Goal: Communication & Community: Answer question/provide support

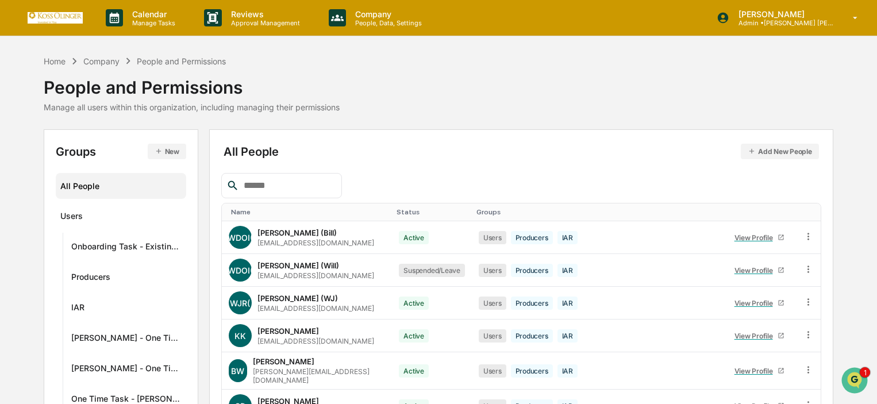
click at [152, 16] on p "Calendar" at bounding box center [152, 14] width 58 height 10
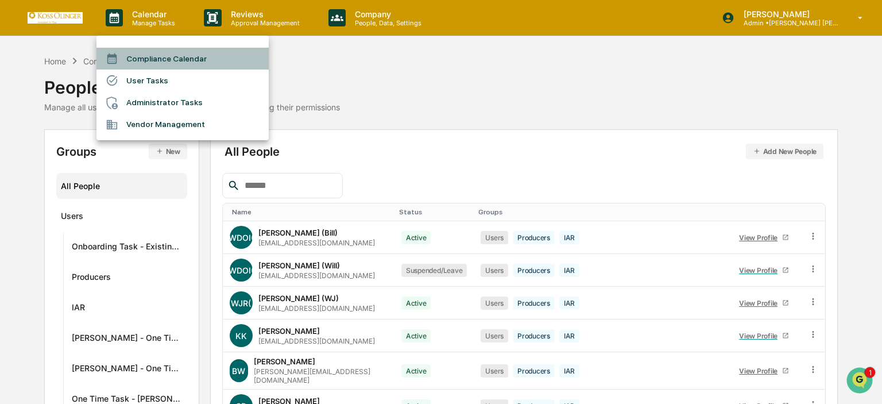
click at [141, 59] on li "Compliance Calendar" at bounding box center [183, 59] width 172 height 22
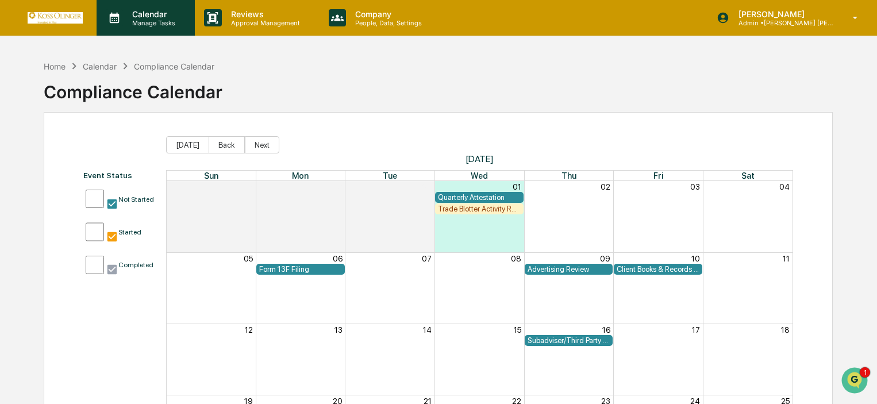
click at [154, 11] on p "Calendar" at bounding box center [152, 14] width 58 height 10
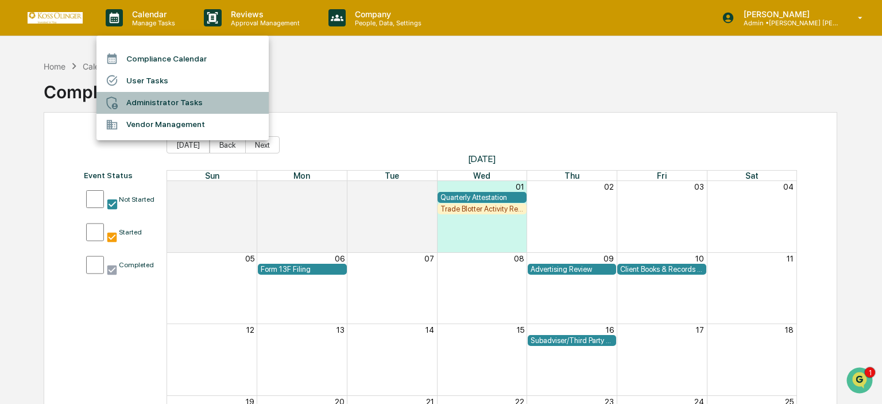
click at [158, 98] on li "Administrator Tasks" at bounding box center [183, 103] width 172 height 22
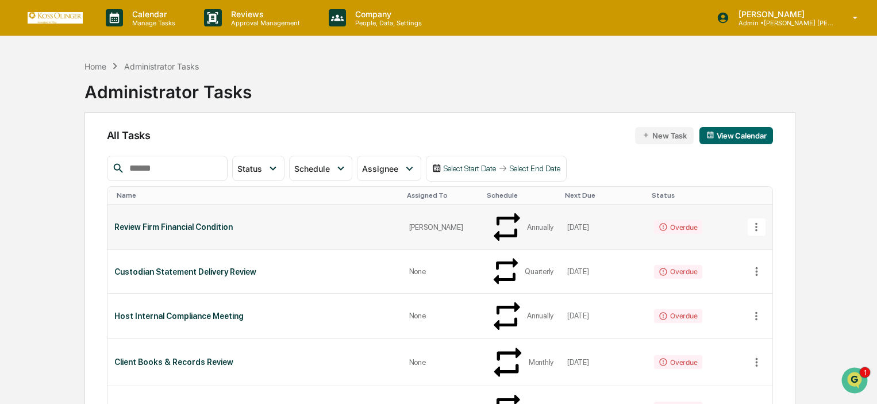
click at [756, 221] on icon at bounding box center [756, 227] width 13 height 13
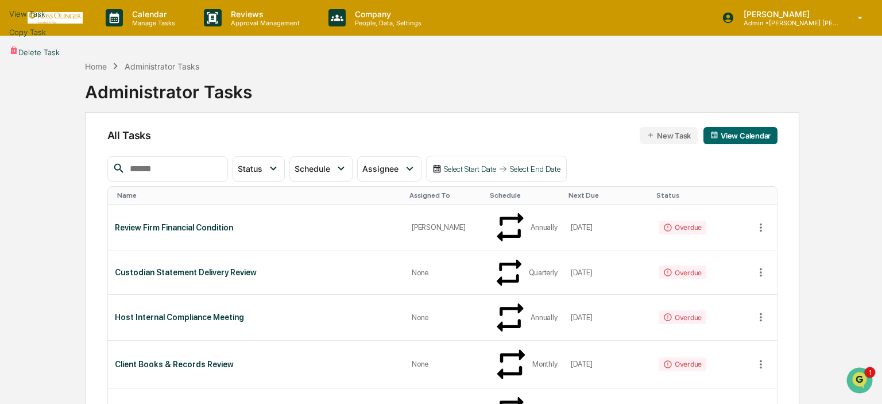
click at [779, 187] on div at bounding box center [441, 202] width 882 height 404
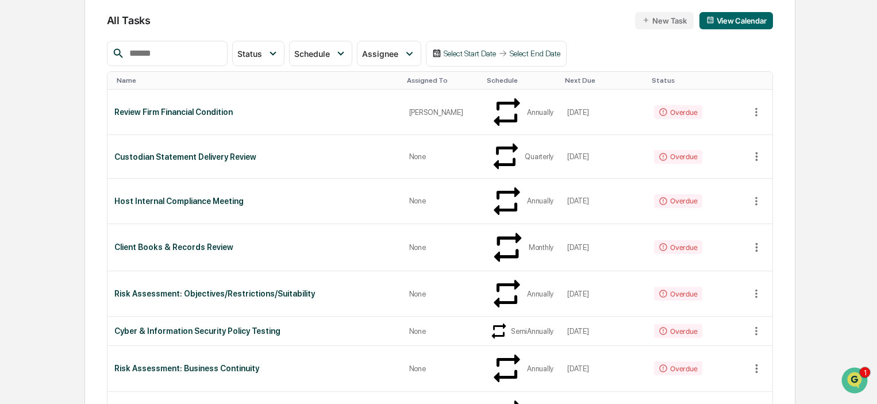
scroll to position [172, 0]
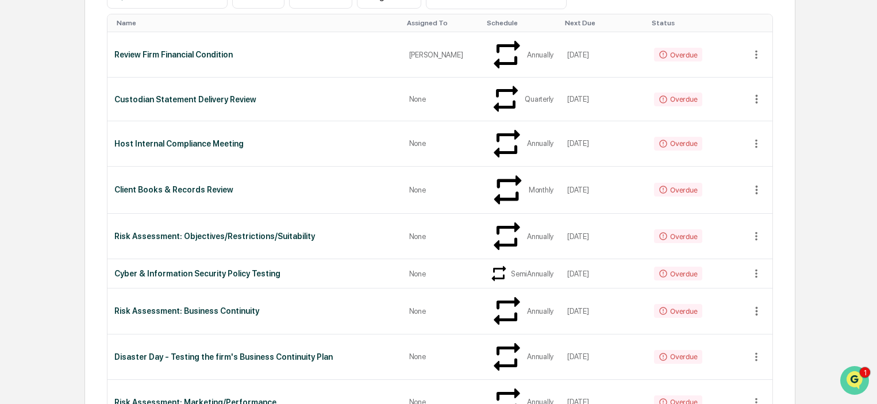
click at [850, 384] on icon "Open customer support" at bounding box center [854, 394] width 29 height 29
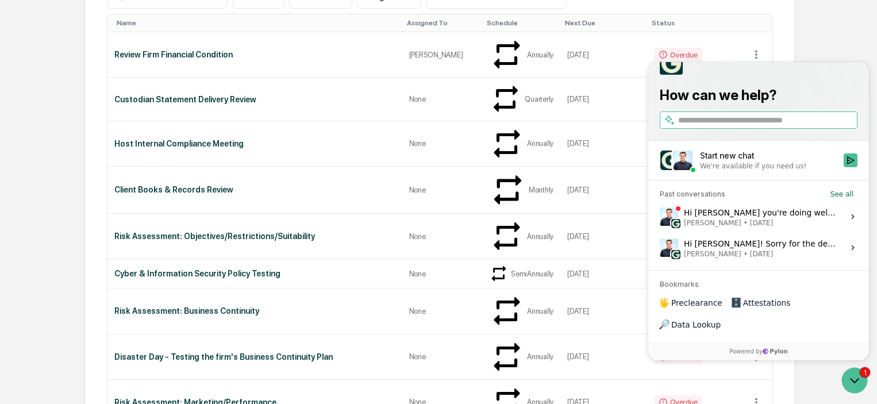
click at [730, 227] on div "Hi [PERSON_NAME] you're doing well! Wanted to let you know that this issue has …" at bounding box center [760, 217] width 153 height 22
click at [660, 217] on button "View issue" at bounding box center [659, 217] width 1 height 1
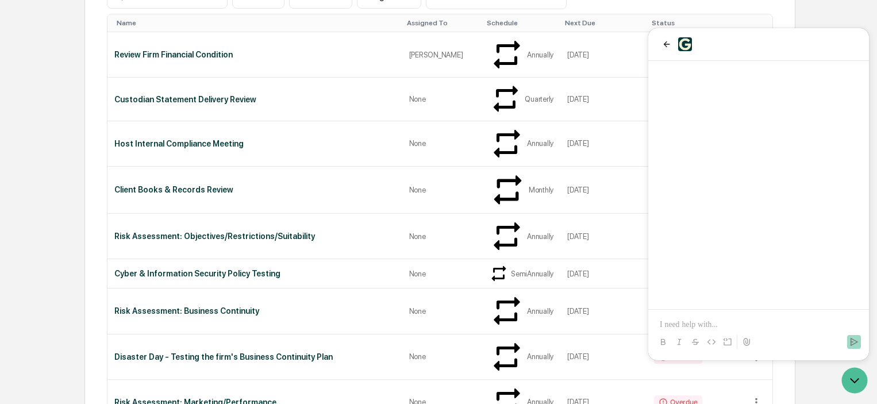
scroll to position [347, 0]
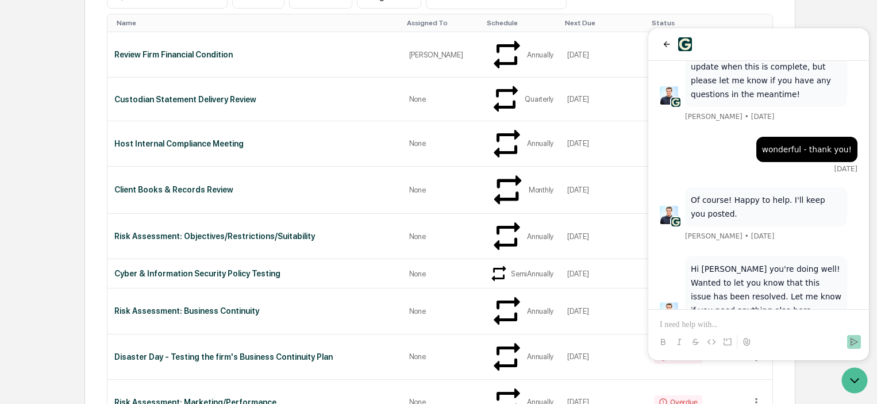
click at [707, 305] on div "Hi [PERSON_NAME] you're doing well! Wanted to let you know that this issue has …" at bounding box center [758, 32] width 221 height 637
click at [738, 307] on div "Hi [PERSON_NAME] you're doing well! Wanted to let you know that this issue has …" at bounding box center [758, 32] width 221 height 637
click at [723, 312] on div at bounding box center [758, 332] width 211 height 44
click at [732, 314] on div at bounding box center [758, 332] width 211 height 44
click at [667, 43] on icon "back" at bounding box center [666, 44] width 9 height 9
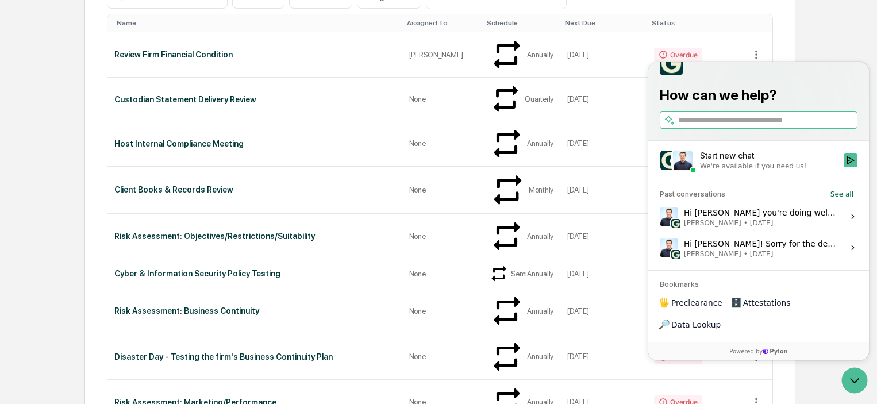
click at [724, 259] on span "[PERSON_NAME]" at bounding box center [712, 253] width 57 height 9
click at [660, 248] on button "View issue" at bounding box center [659, 248] width 1 height 1
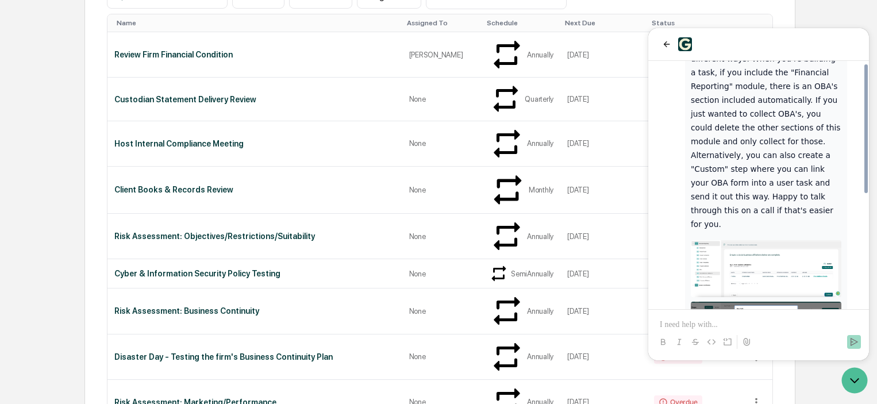
scroll to position [217, 0]
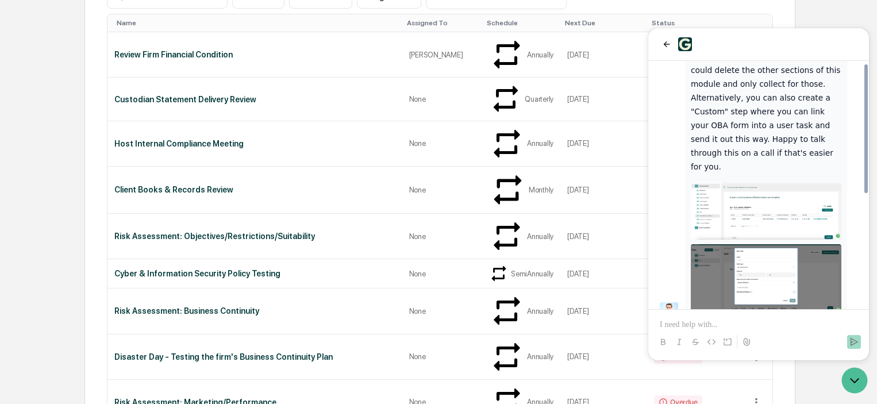
click at [702, 316] on div at bounding box center [758, 332] width 211 height 44
click at [684, 319] on p at bounding box center [759, 324] width 198 height 11
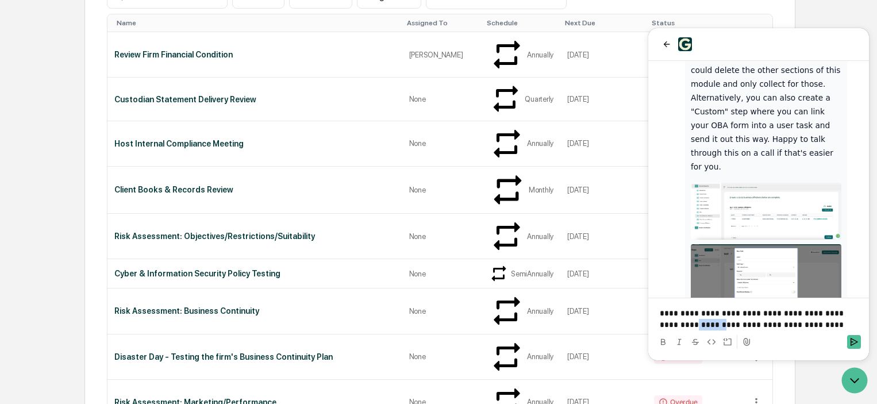
drag, startPoint x: 684, startPoint y: 320, endPoint x: 241, endPoint y: 426, distance: 455.5
click at [648, 360] on html "**********" at bounding box center [758, 194] width 221 height 332
click at [807, 333] on div at bounding box center [758, 341] width 211 height 23
click at [797, 325] on p "**********" at bounding box center [759, 318] width 198 height 23
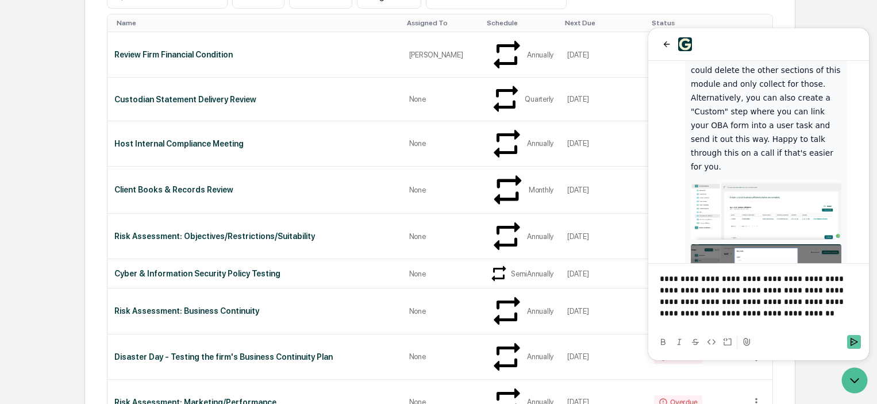
click at [851, 342] on icon "Send" at bounding box center [853, 342] width 7 height 8
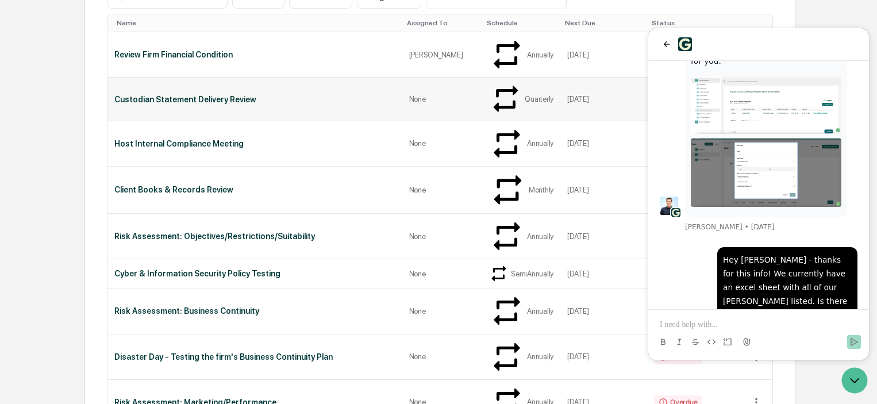
scroll to position [0, 0]
